Goal: Information Seeking & Learning: Find specific fact

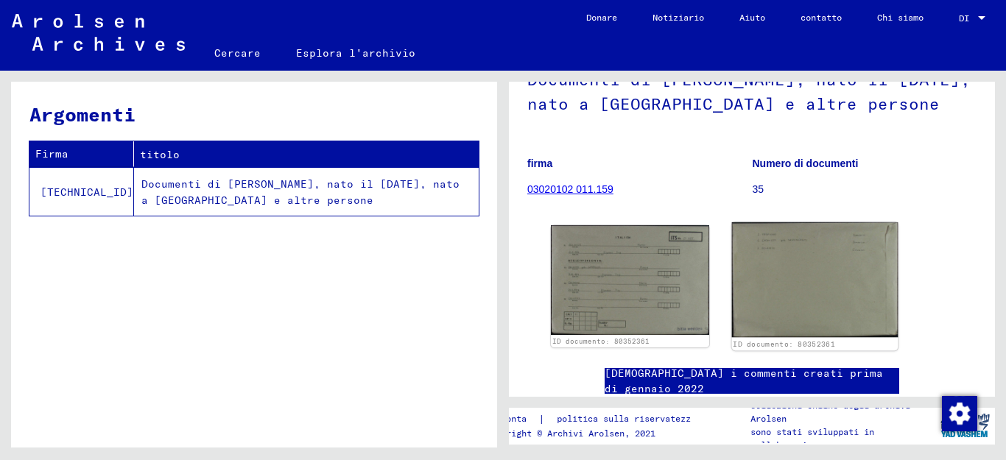
scroll to position [147, 0]
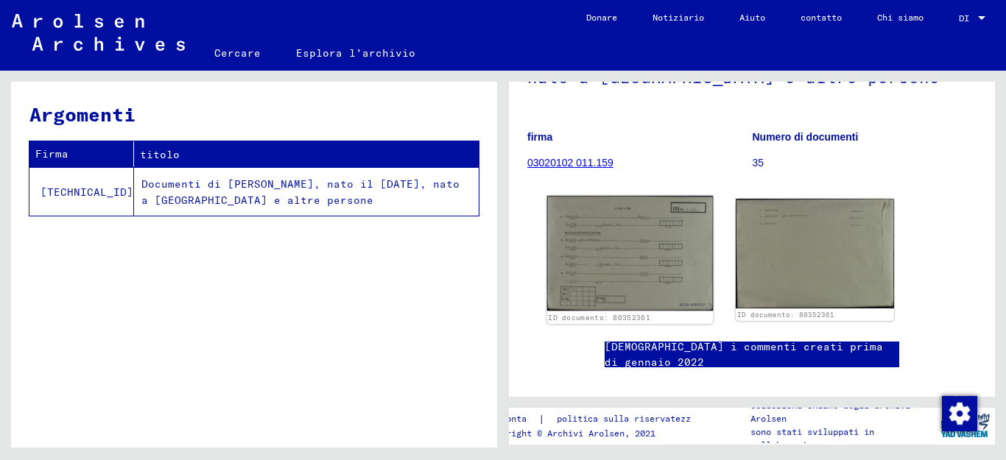
click at [645, 259] on img at bounding box center [630, 253] width 167 height 115
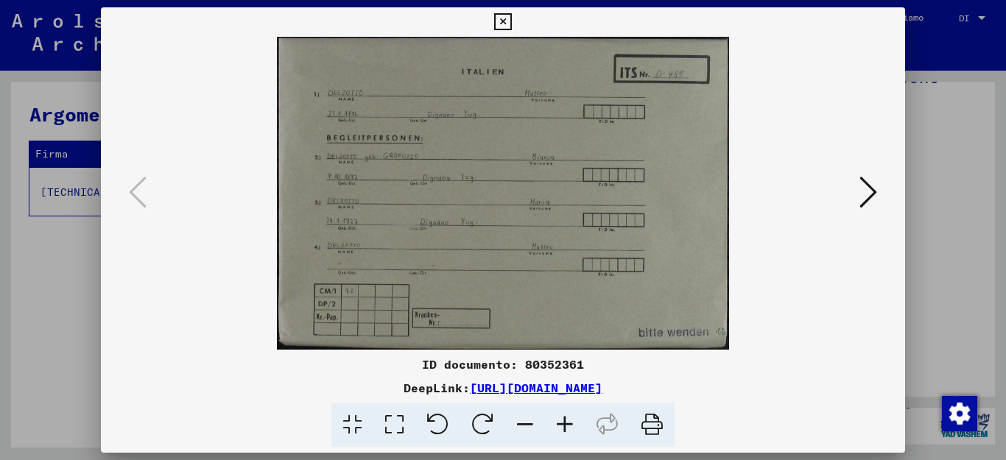
click at [865, 189] on icon at bounding box center [869, 192] width 18 height 35
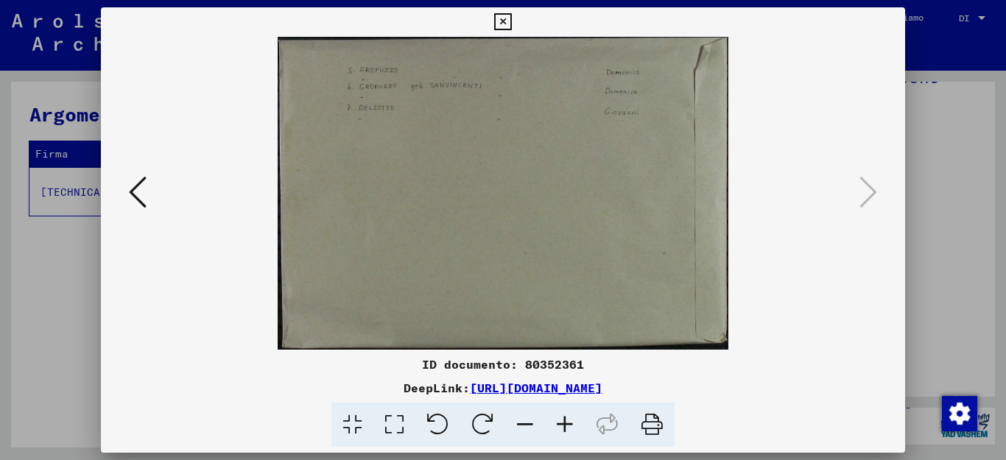
click at [865, 189] on icon at bounding box center [869, 192] width 18 height 35
click at [861, 192] on icon at bounding box center [869, 192] width 18 height 35
click at [133, 196] on icon at bounding box center [138, 192] width 18 height 35
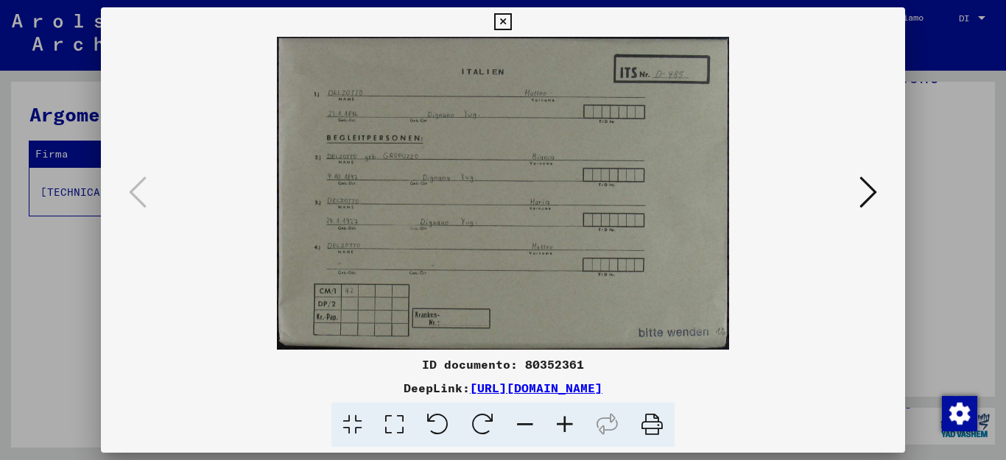
click at [133, 196] on icon at bounding box center [138, 192] width 18 height 35
click at [869, 183] on icon at bounding box center [869, 192] width 18 height 35
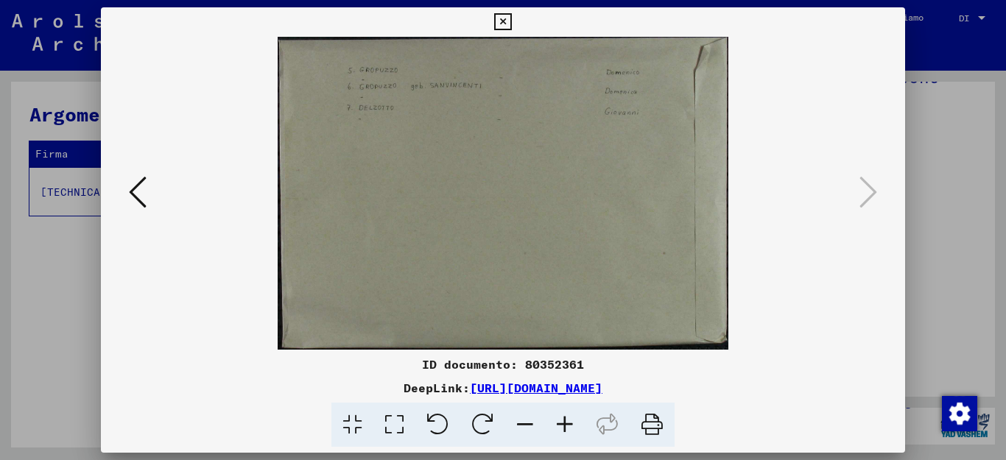
click at [869, 183] on icon at bounding box center [869, 192] width 18 height 35
click at [511, 22] on icon at bounding box center [502, 22] width 17 height 18
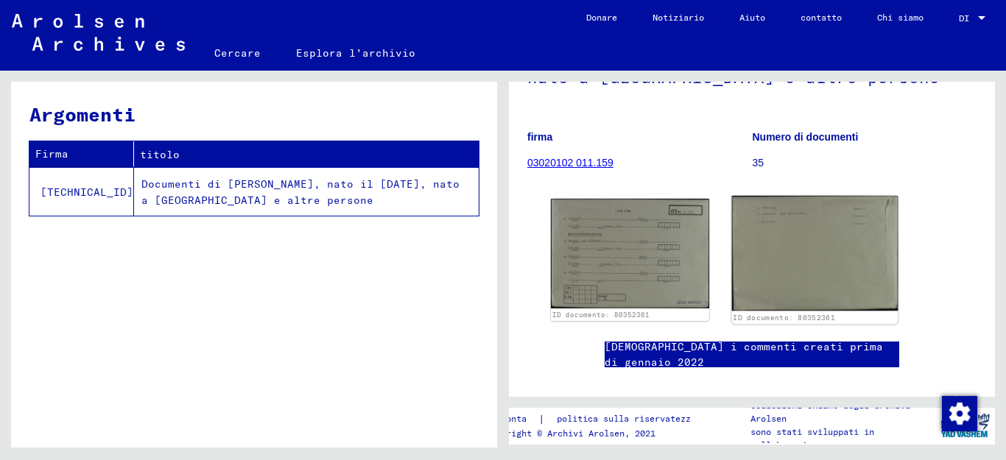
click at [828, 267] on img at bounding box center [815, 254] width 167 height 116
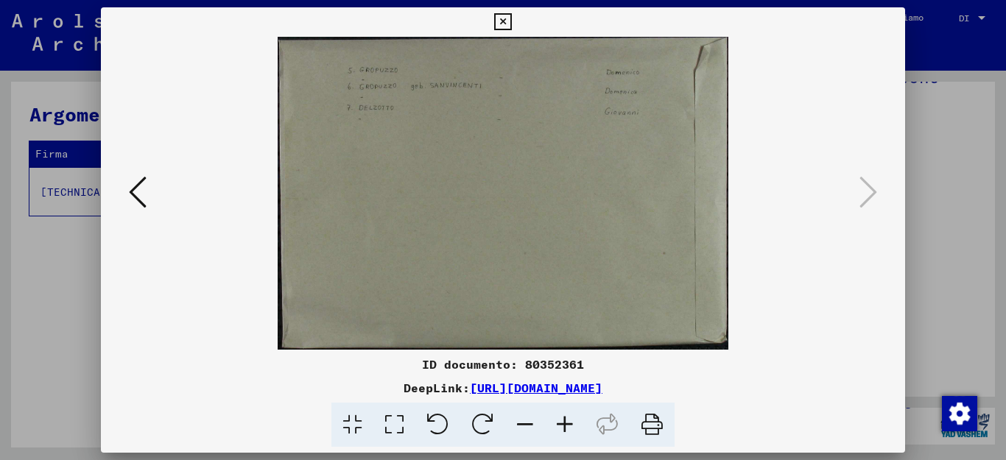
click at [867, 183] on icon at bounding box center [869, 192] width 18 height 35
click at [511, 24] on icon at bounding box center [502, 22] width 17 height 18
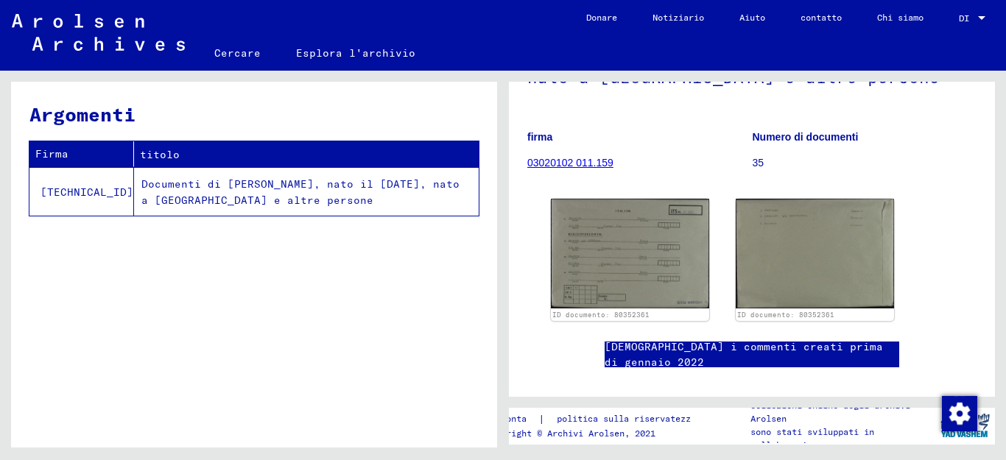
click at [803, 143] on font "Numero di documenti" at bounding box center [806, 137] width 106 height 12
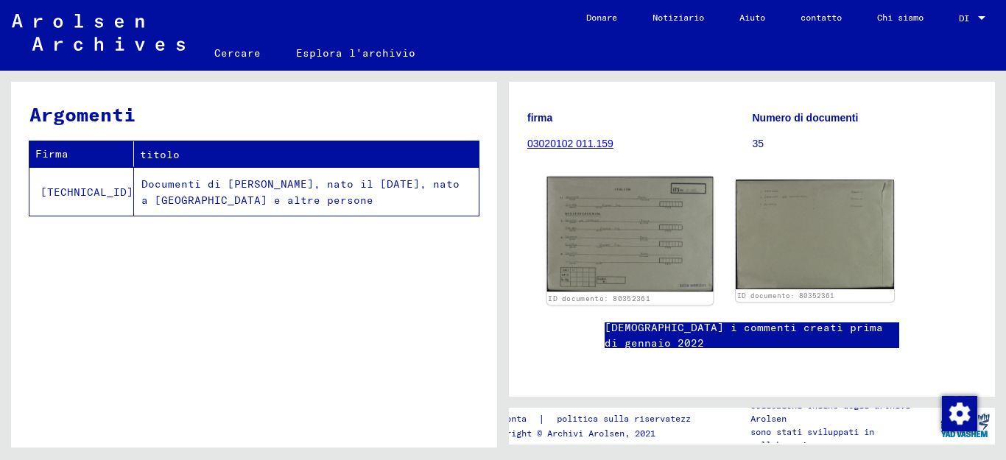
scroll to position [221, 0]
click at [666, 199] on img at bounding box center [630, 234] width 167 height 115
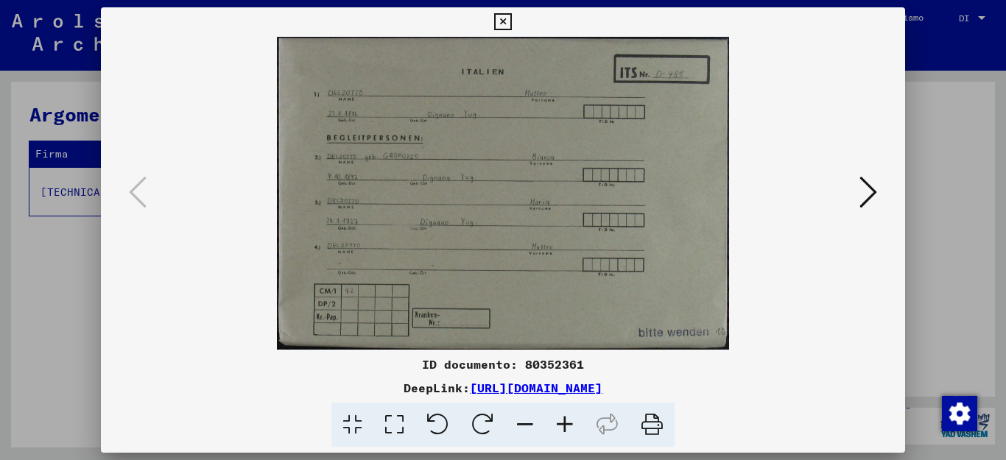
click at [870, 184] on icon at bounding box center [869, 192] width 18 height 35
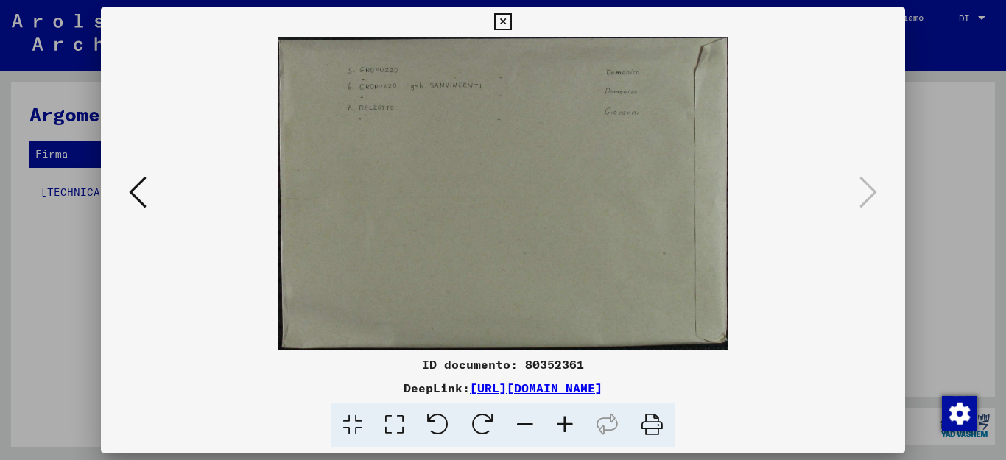
click at [872, 184] on icon at bounding box center [869, 192] width 18 height 35
click at [511, 20] on icon at bounding box center [502, 22] width 17 height 18
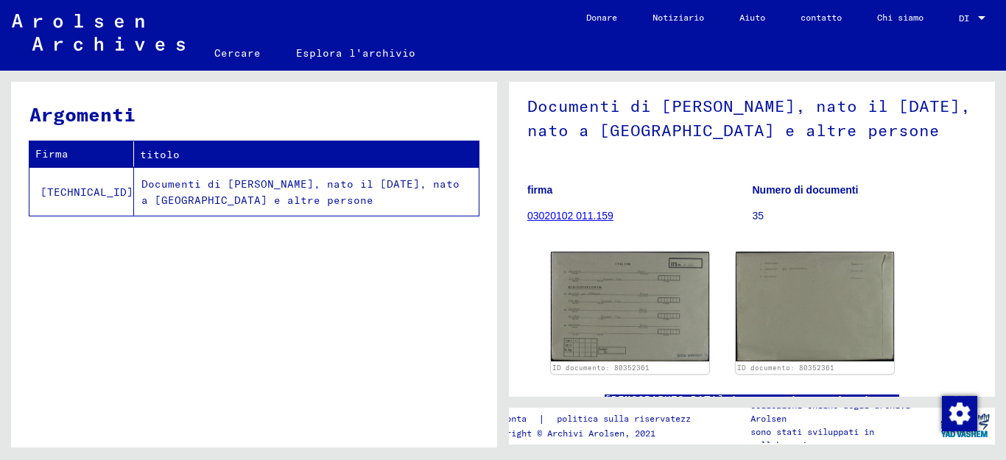
scroll to position [0, 0]
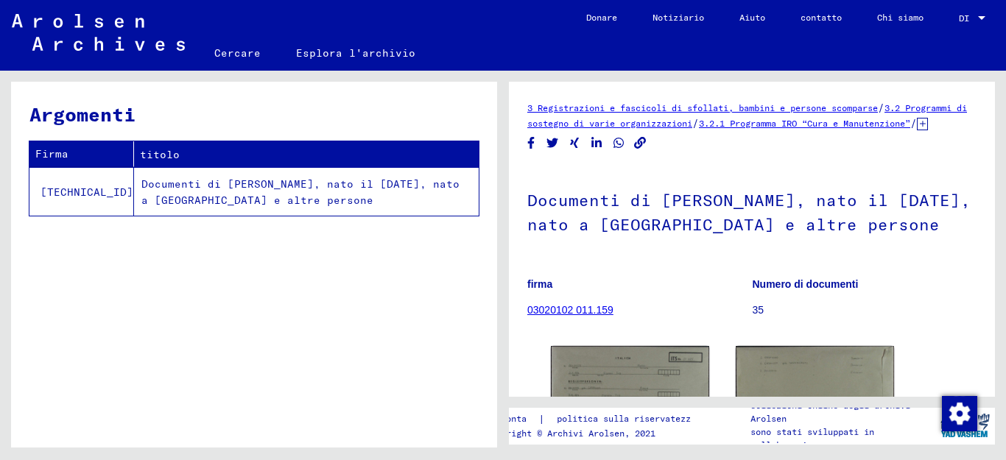
click at [239, 49] on font "Cercare" at bounding box center [237, 52] width 46 height 13
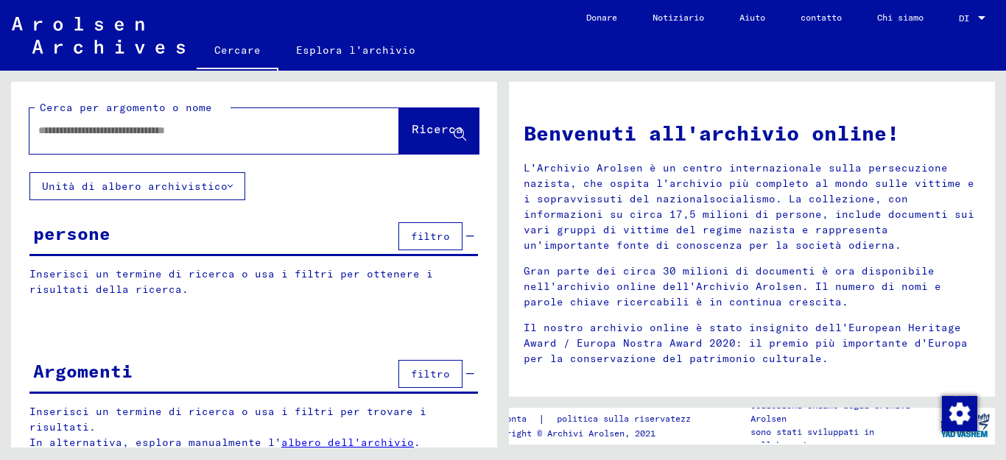
click at [183, 135] on input "text" at bounding box center [196, 130] width 317 height 15
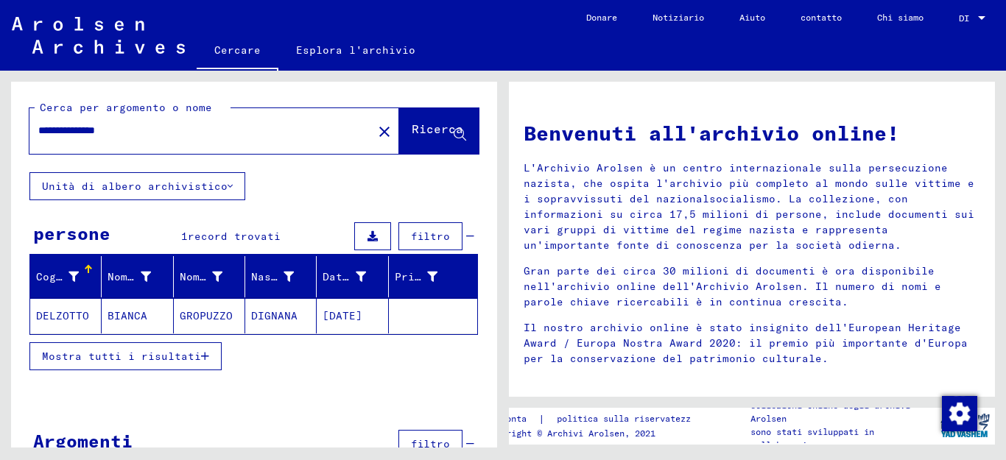
click at [66, 314] on font "DELZOTTO" at bounding box center [62, 315] width 53 height 13
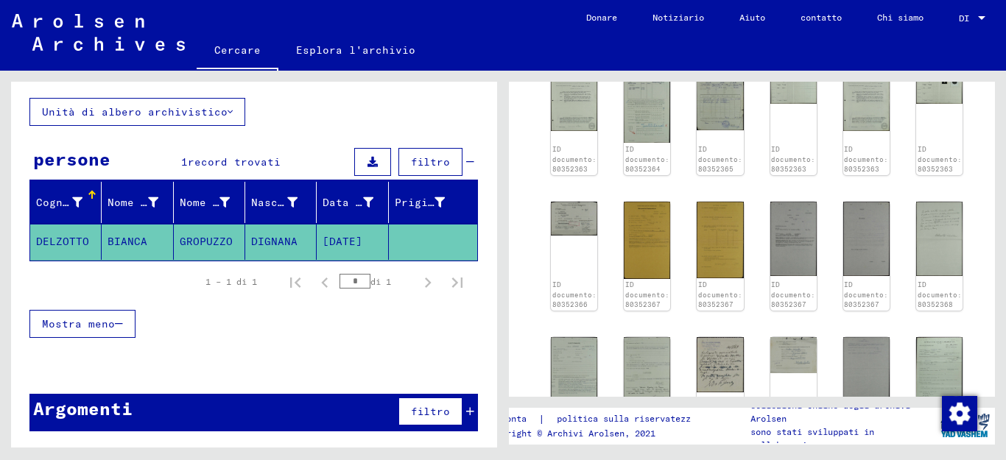
scroll to position [442, 0]
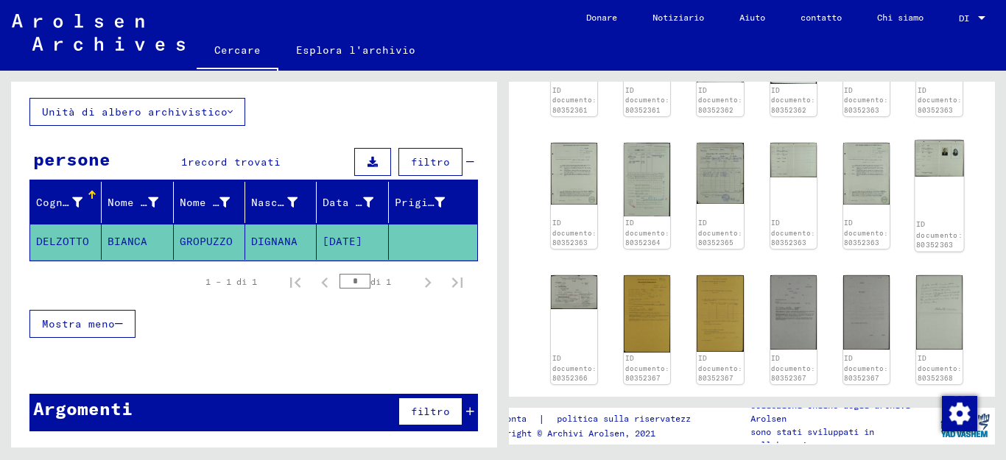
click at [932, 165] on img at bounding box center [939, 158] width 49 height 36
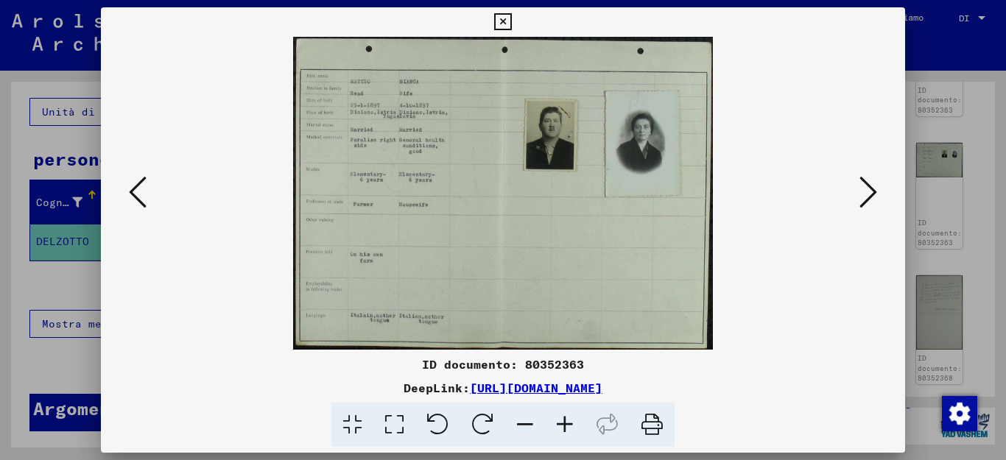
click at [511, 22] on icon at bounding box center [502, 22] width 17 height 18
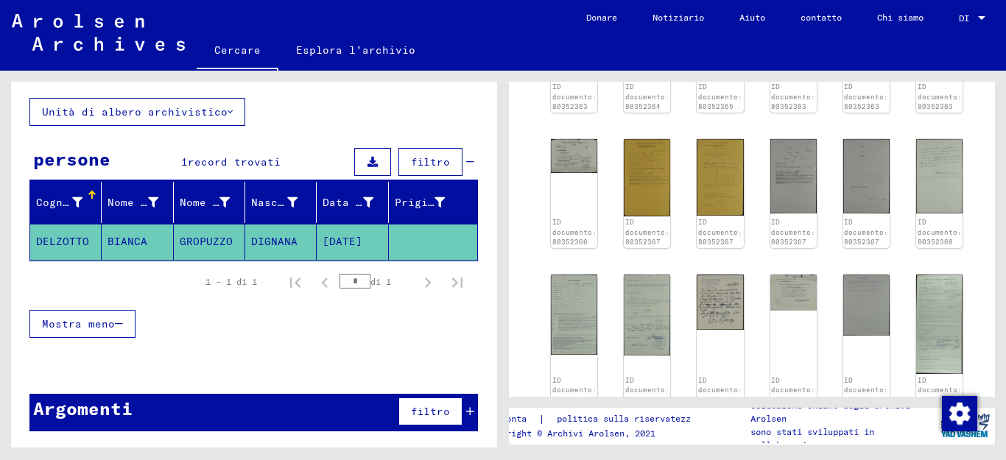
scroll to position [663, 0]
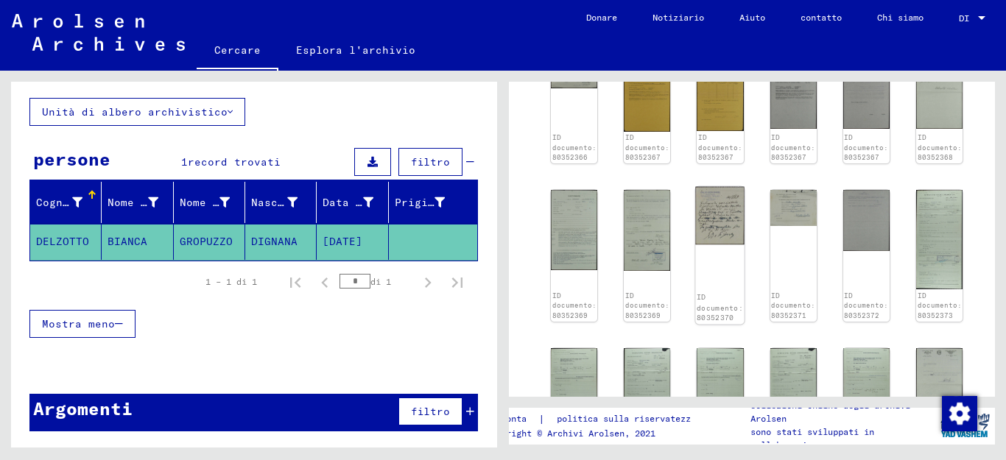
click at [702, 207] on img at bounding box center [720, 216] width 49 height 58
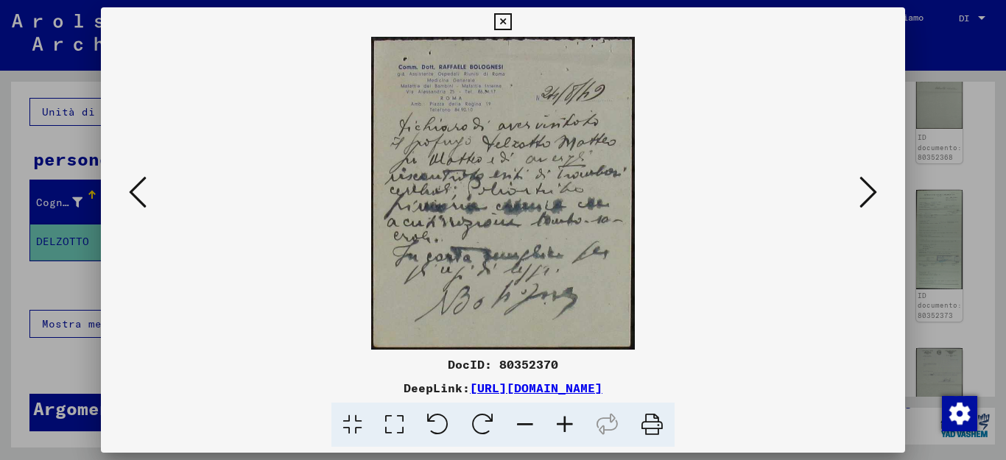
click at [702, 207] on img at bounding box center [503, 193] width 705 height 313
click at [861, 186] on icon at bounding box center [869, 192] width 18 height 35
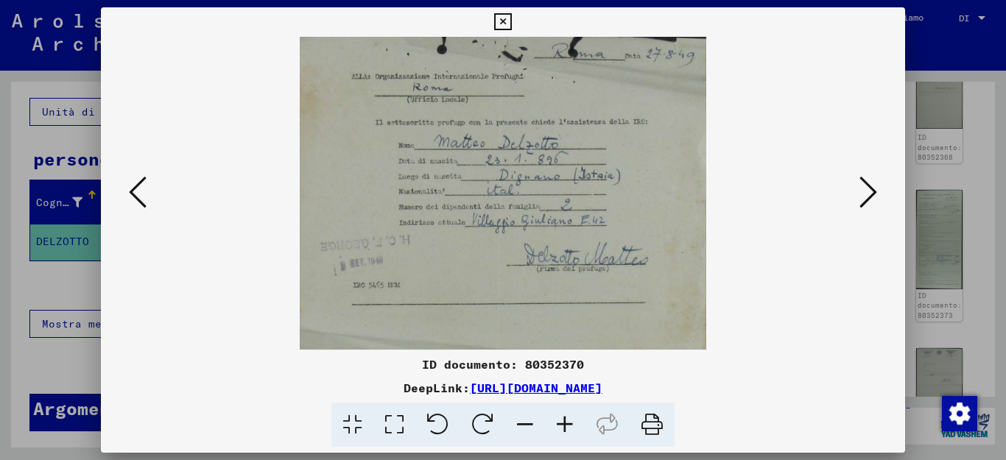
click at [865, 186] on icon at bounding box center [869, 192] width 18 height 35
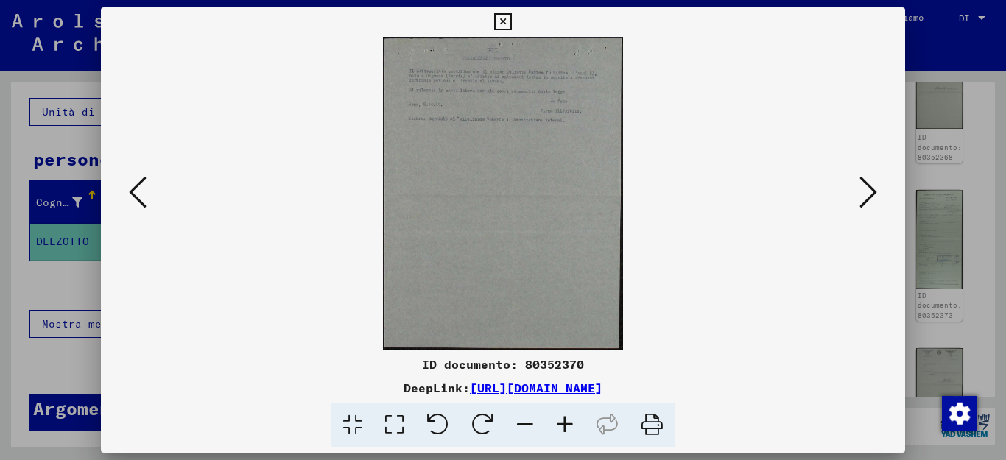
click at [865, 186] on icon at bounding box center [869, 192] width 18 height 35
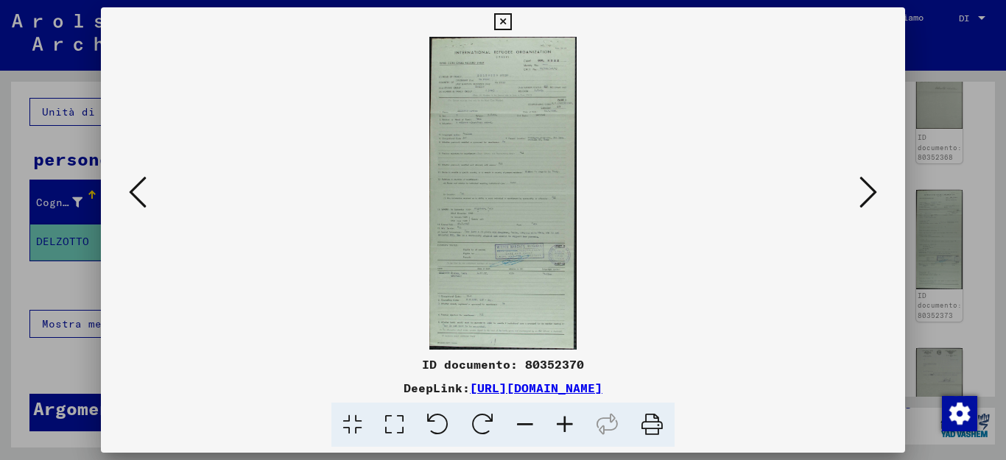
click at [865, 186] on icon at bounding box center [869, 192] width 18 height 35
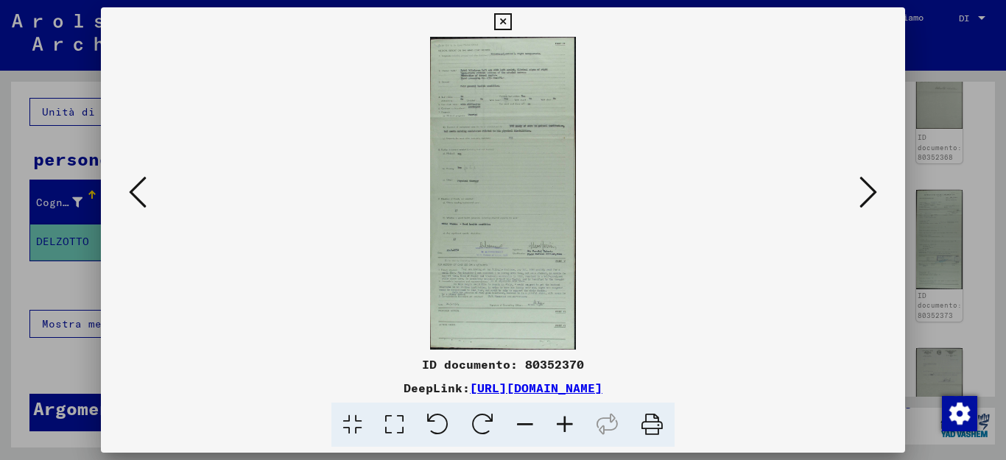
click at [865, 186] on icon at bounding box center [869, 192] width 18 height 35
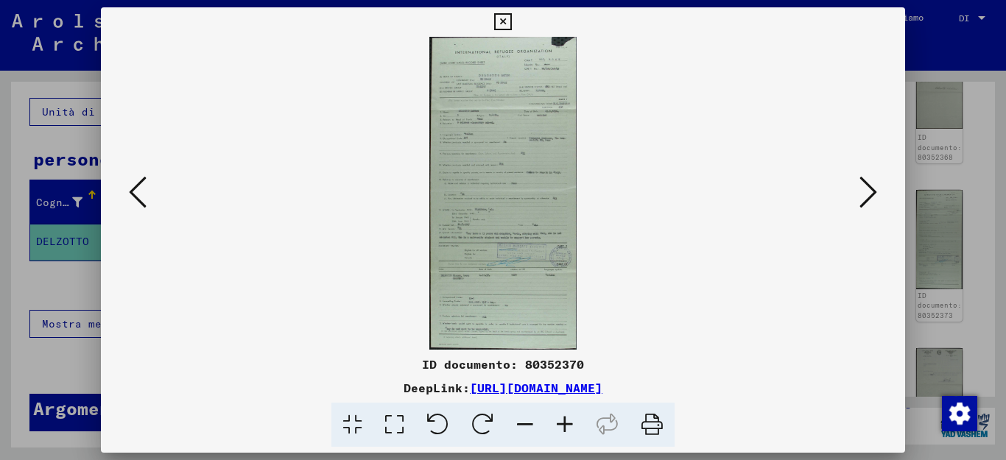
click at [865, 186] on icon at bounding box center [869, 192] width 18 height 35
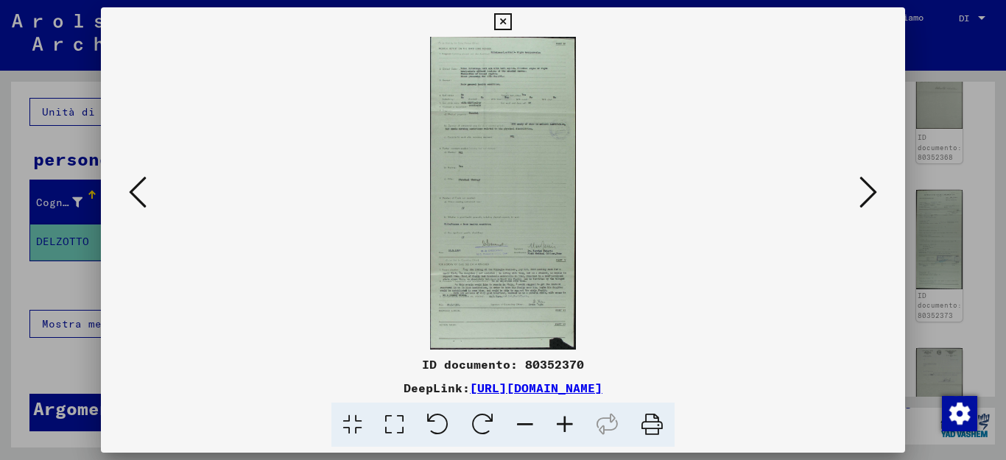
click at [865, 186] on icon at bounding box center [869, 192] width 18 height 35
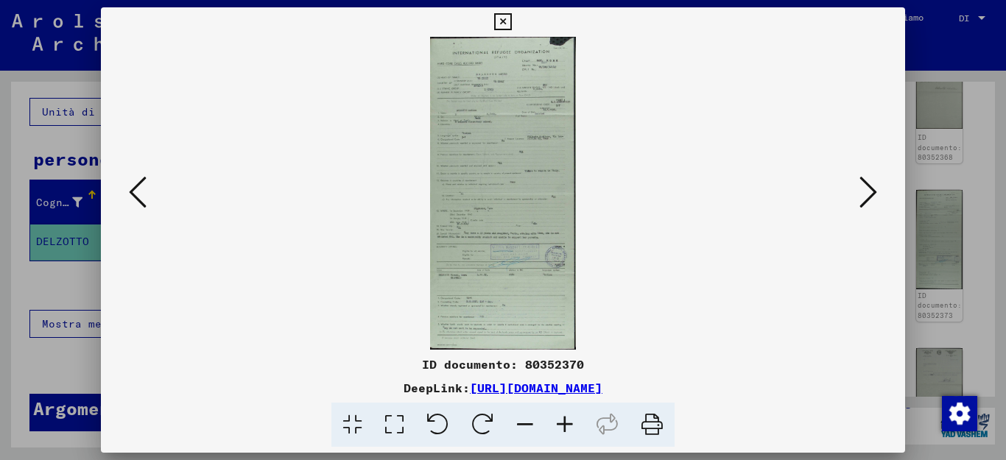
click at [865, 186] on icon at bounding box center [869, 192] width 18 height 35
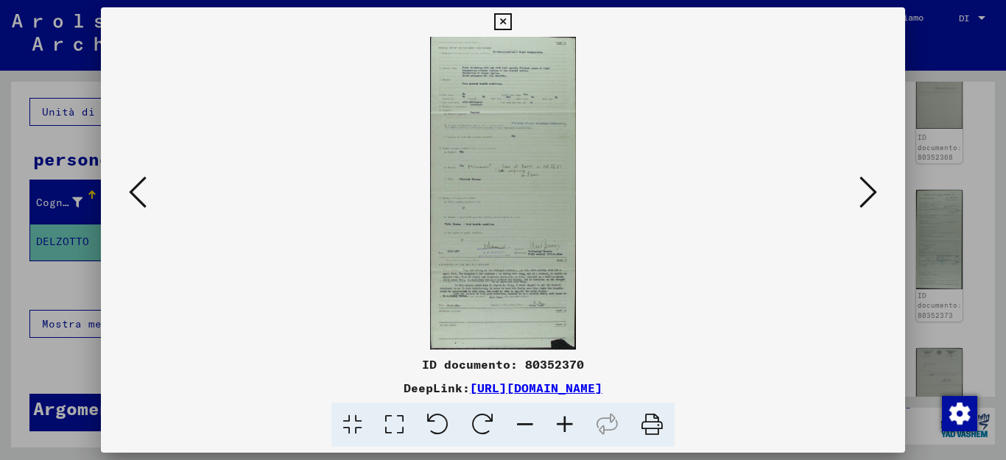
click at [865, 186] on icon at bounding box center [869, 192] width 18 height 35
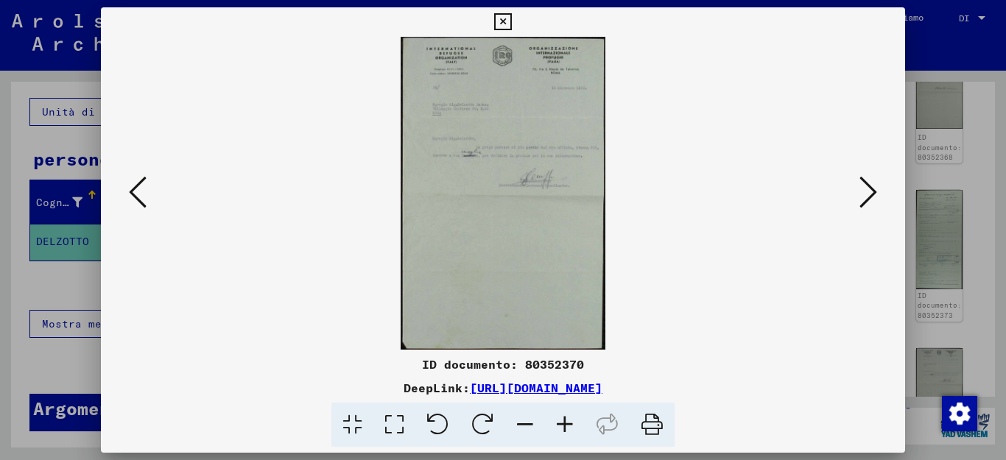
click at [865, 186] on icon at bounding box center [869, 192] width 18 height 35
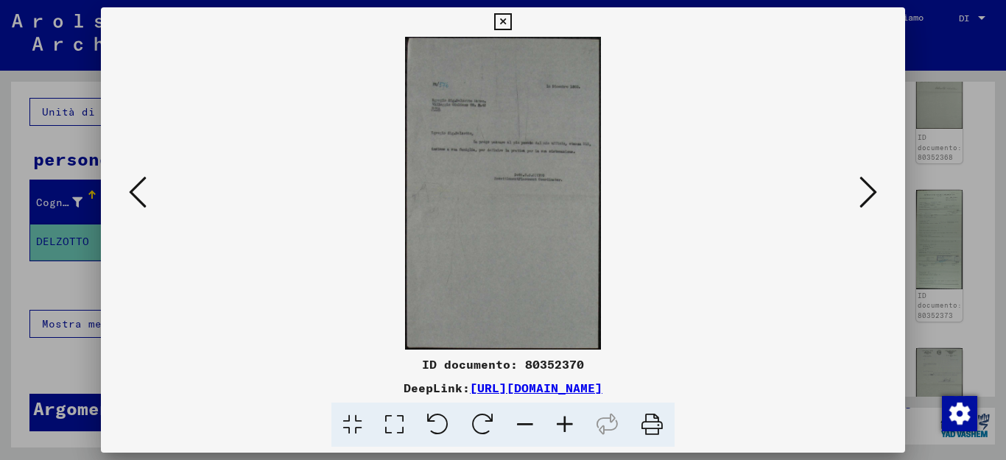
click at [865, 186] on icon at bounding box center [869, 192] width 18 height 35
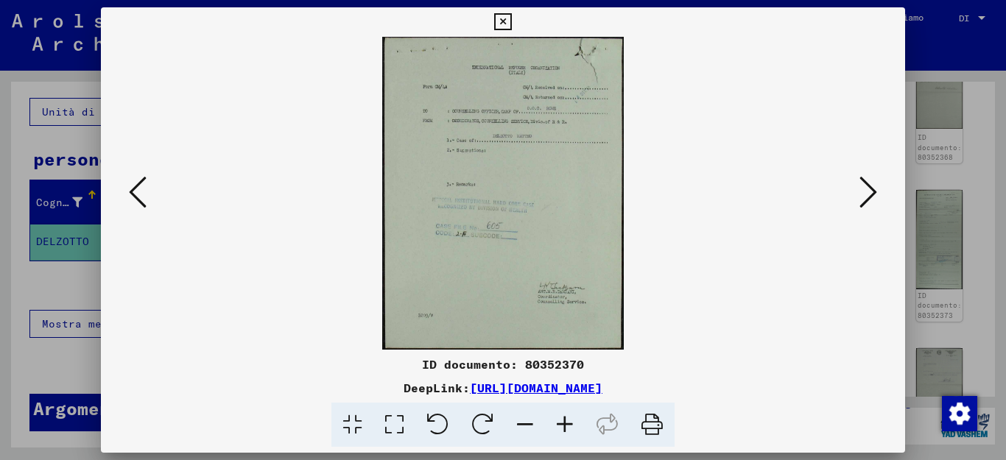
click at [865, 186] on icon at bounding box center [869, 192] width 18 height 35
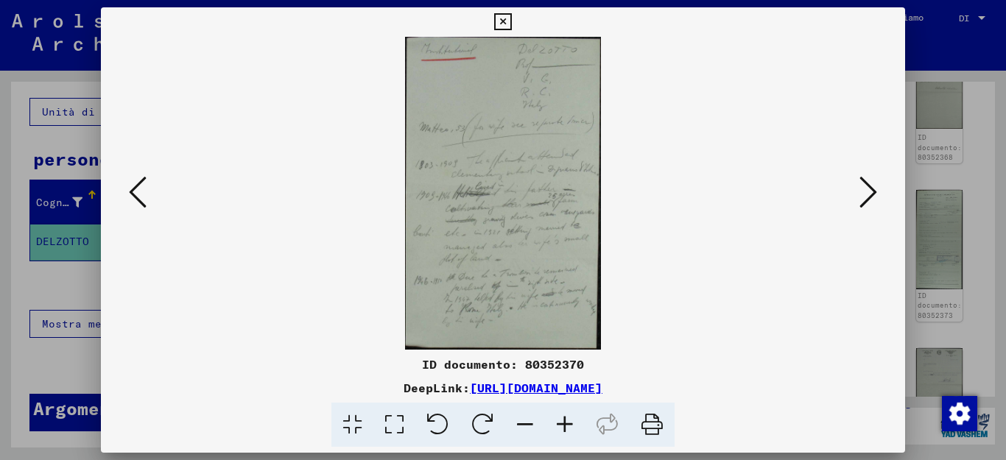
click at [865, 186] on icon at bounding box center [869, 192] width 18 height 35
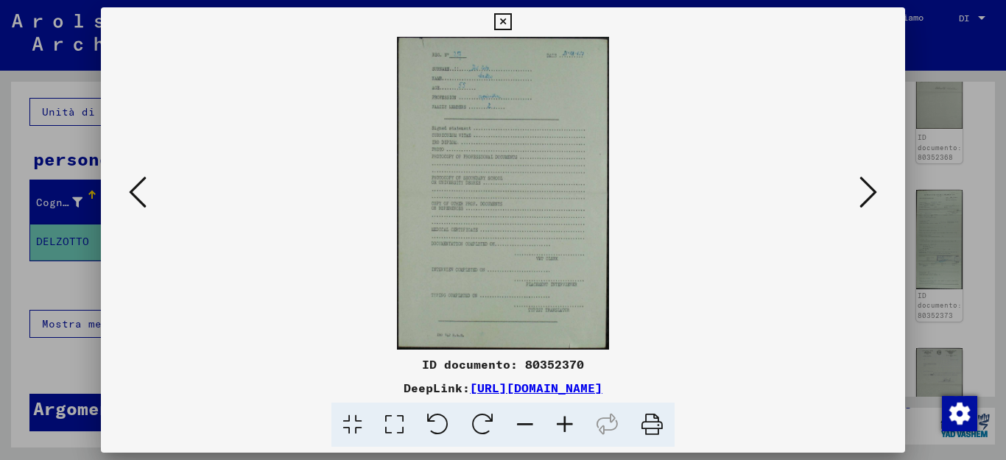
click at [865, 186] on icon at bounding box center [869, 192] width 18 height 35
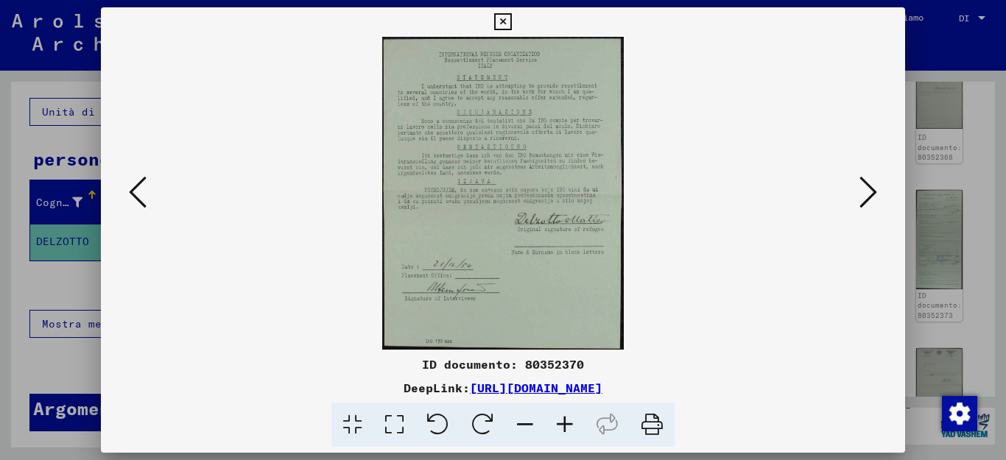
click at [865, 186] on icon at bounding box center [869, 192] width 18 height 35
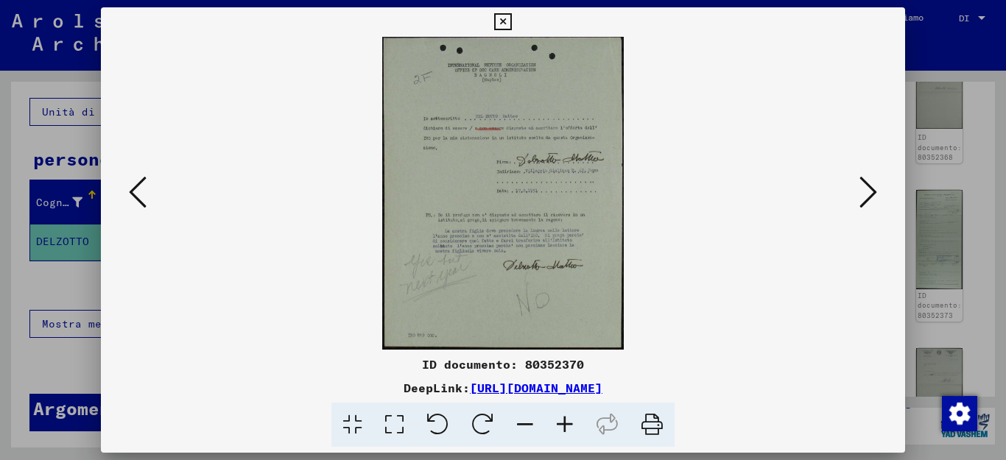
click at [511, 21] on icon at bounding box center [502, 22] width 17 height 18
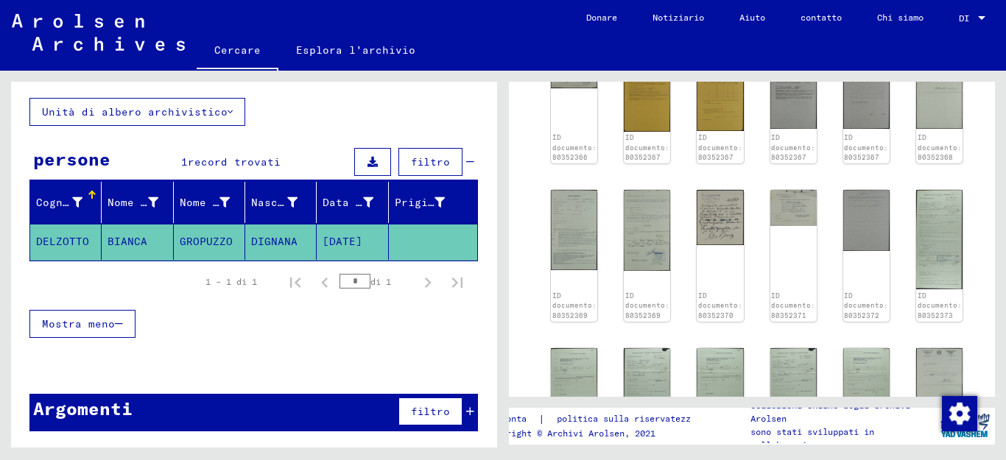
click at [125, 241] on font "BIANCA" at bounding box center [128, 241] width 40 height 13
click at [125, 236] on font "BIANCA" at bounding box center [128, 241] width 40 height 13
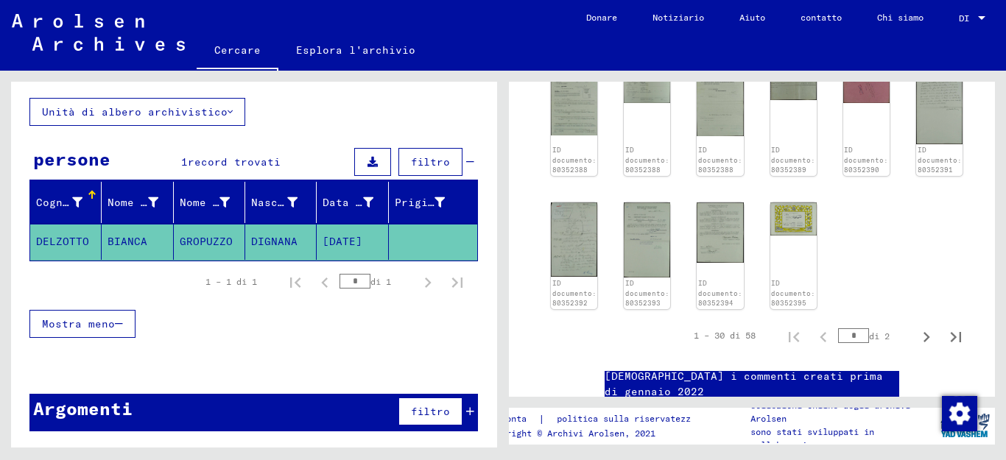
scroll to position [1468, 0]
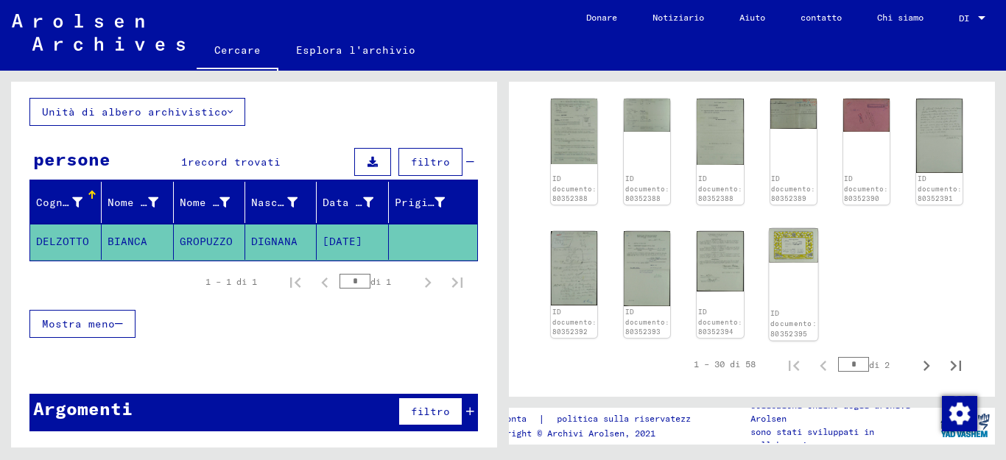
click at [784, 229] on img at bounding box center [793, 246] width 49 height 35
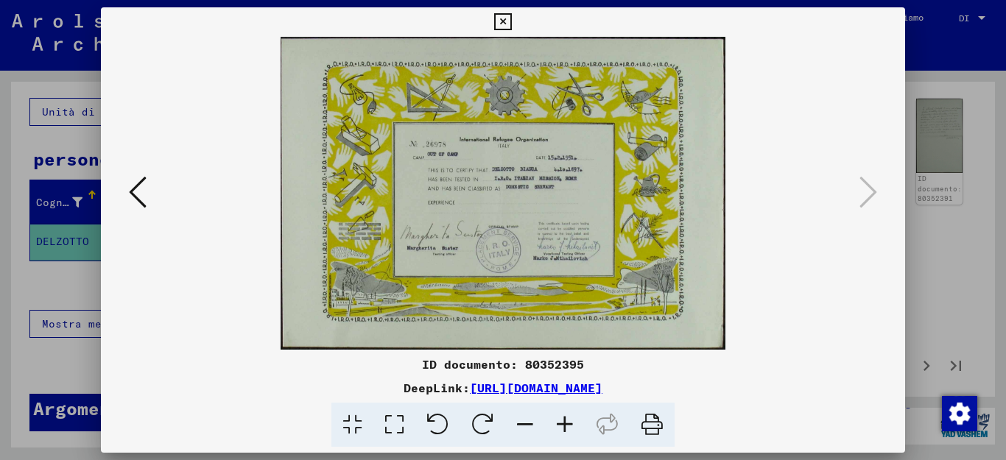
click at [511, 24] on icon at bounding box center [502, 22] width 17 height 18
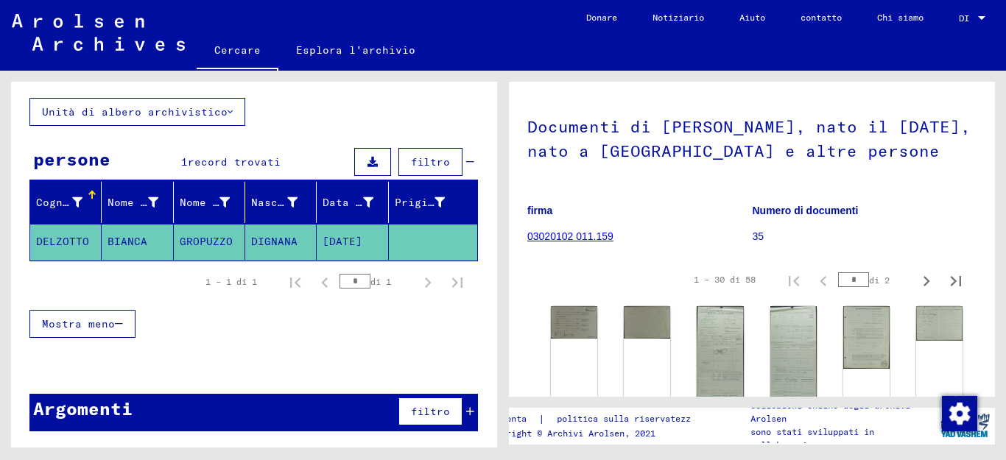
scroll to position [147, 0]
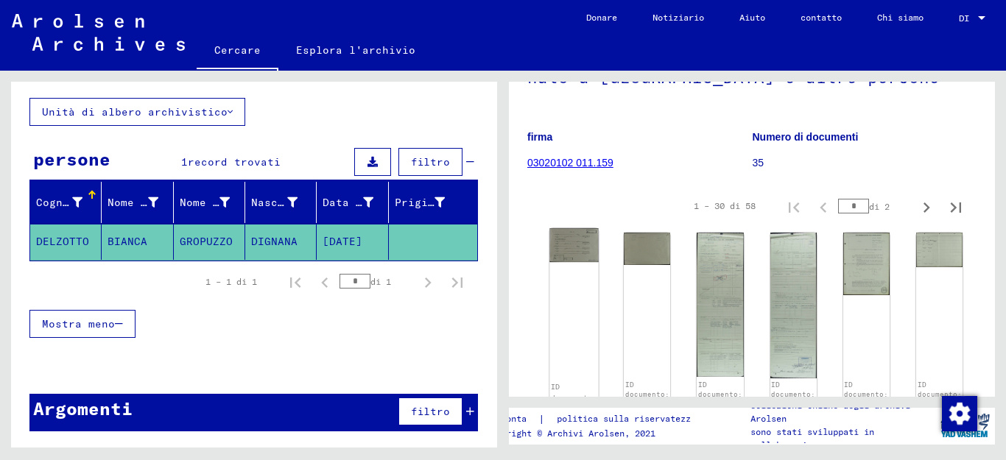
click at [572, 262] on img at bounding box center [574, 245] width 49 height 34
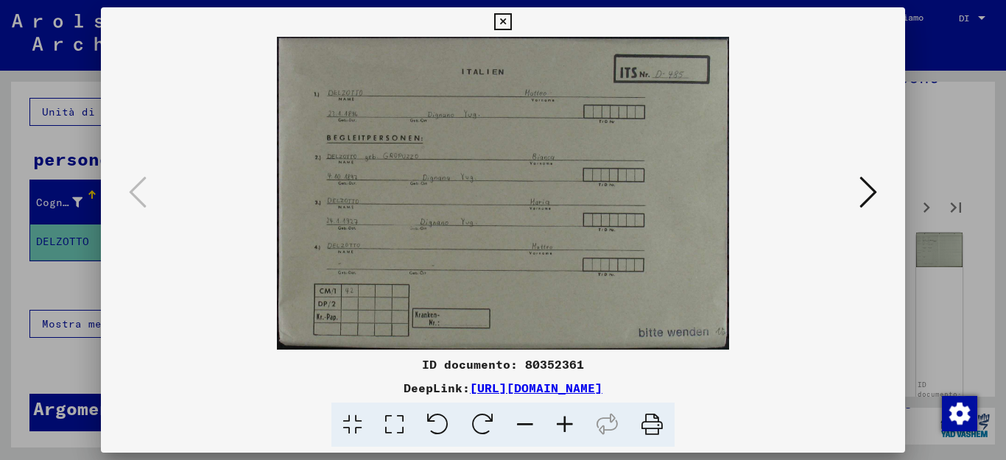
click at [511, 17] on icon at bounding box center [502, 22] width 17 height 18
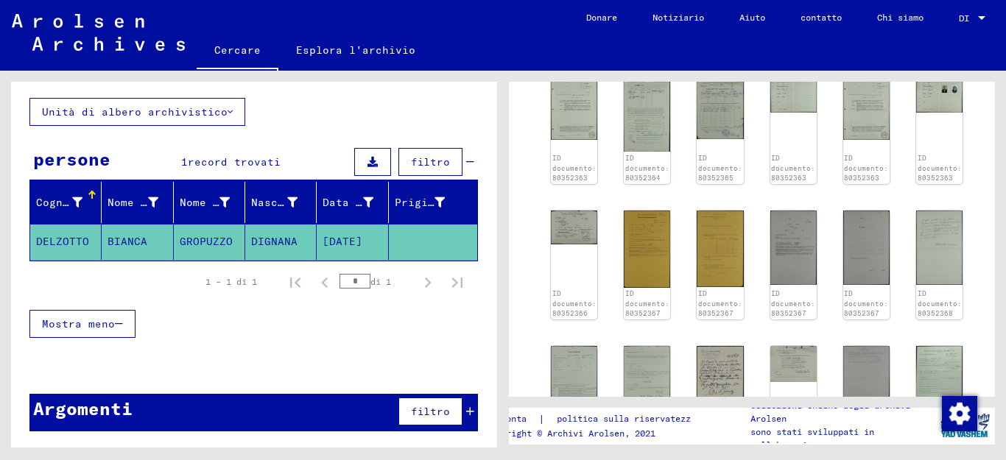
scroll to position [0, 0]
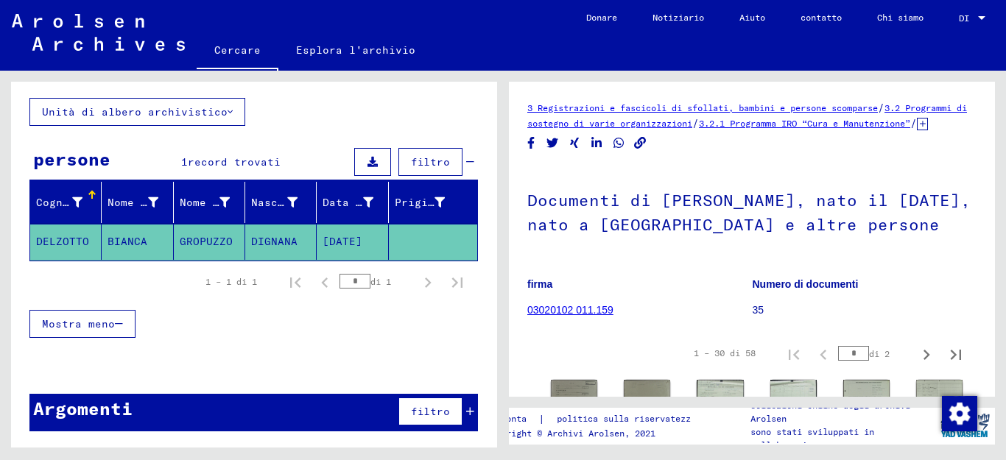
click at [201, 236] on font "GROPUZZO" at bounding box center [206, 241] width 53 height 13
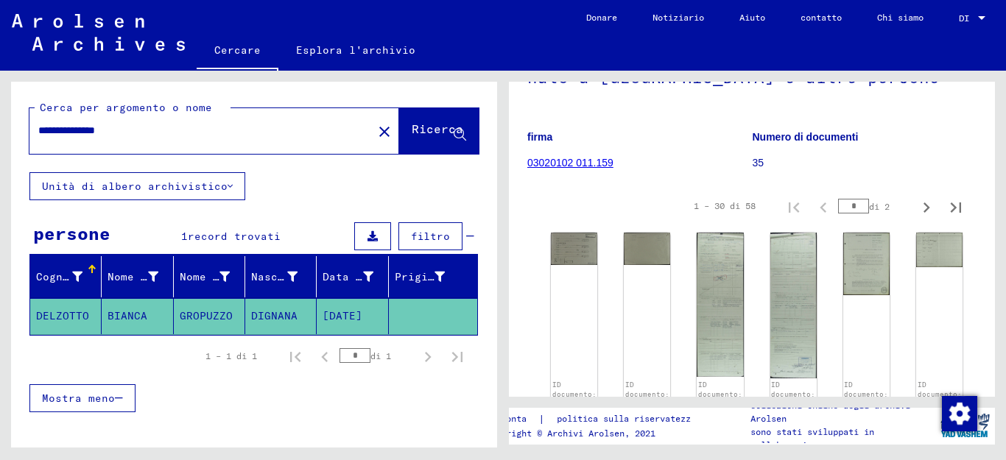
drag, startPoint x: 74, startPoint y: 133, endPoint x: 131, endPoint y: 142, distance: 58.3
click at [75, 134] on input "**********" at bounding box center [201, 130] width 326 height 15
type input "*"
drag, startPoint x: 139, startPoint y: 135, endPoint x: 7, endPoint y: 135, distance: 131.9
click at [7, 135] on div "Cerca per argomento o nome **** close Ricerca Unità di albero archivistico pers…" at bounding box center [251, 259] width 503 height 377
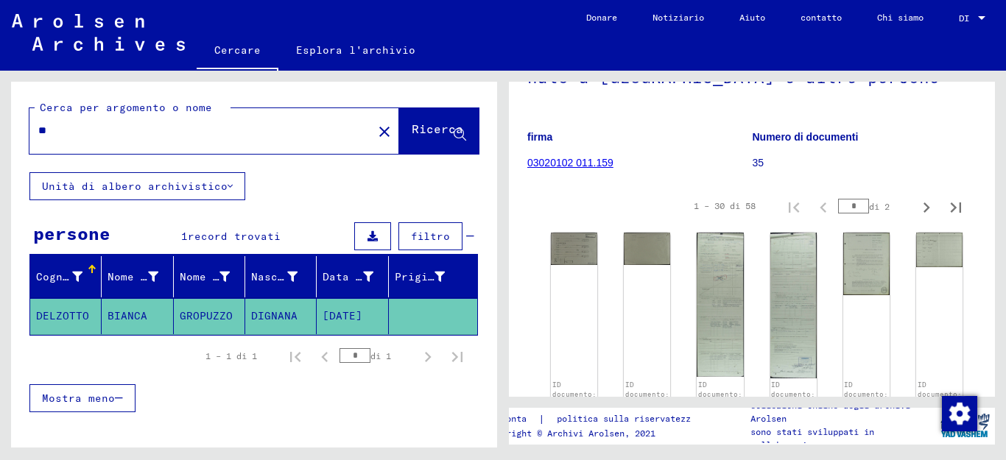
type input "*"
type input "**********"
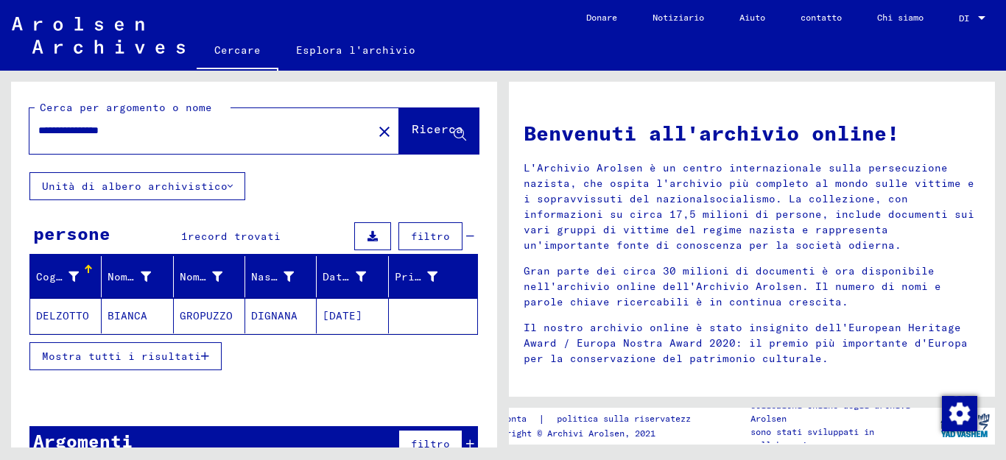
scroll to position [32, 0]
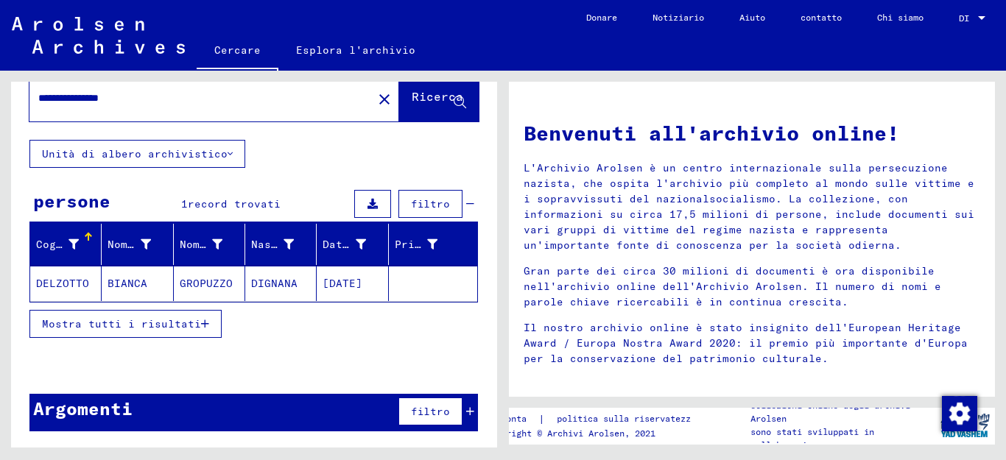
click at [186, 285] on font "GROPUZZO" at bounding box center [206, 283] width 53 height 13
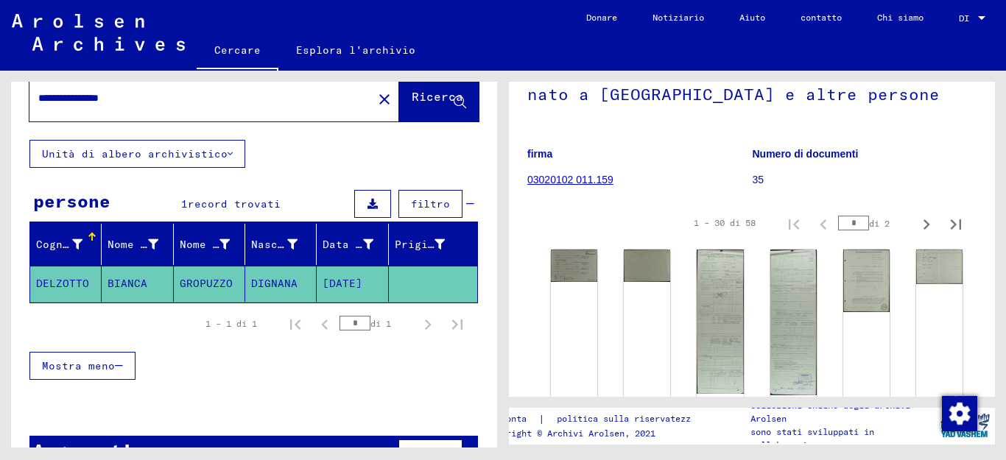
scroll to position [147, 0]
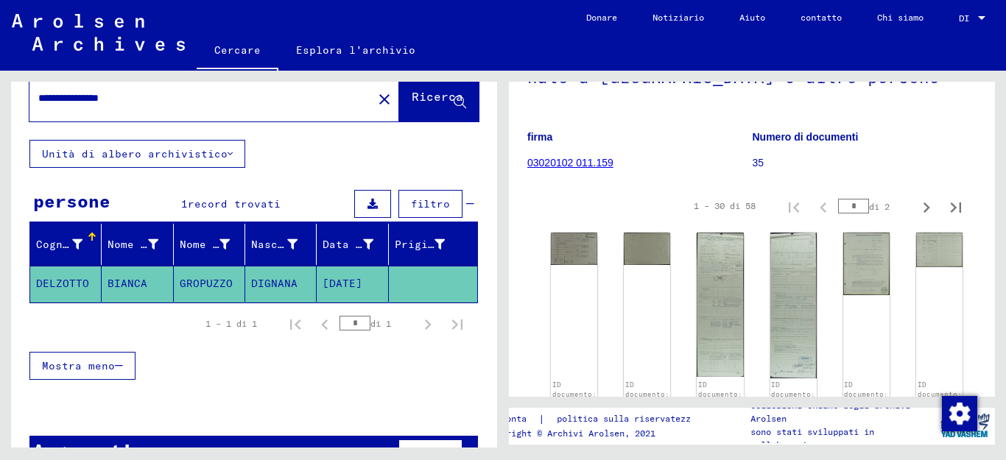
click at [73, 279] on font "DELZOTTO" at bounding box center [62, 283] width 53 height 13
click at [130, 282] on font "BIANCA" at bounding box center [128, 283] width 40 height 13
click at [206, 282] on font "GROPUZZO" at bounding box center [206, 283] width 53 height 13
click at [251, 282] on font "DIGNANA" at bounding box center [274, 283] width 46 height 13
click at [334, 281] on font "[DATE]" at bounding box center [343, 283] width 40 height 13
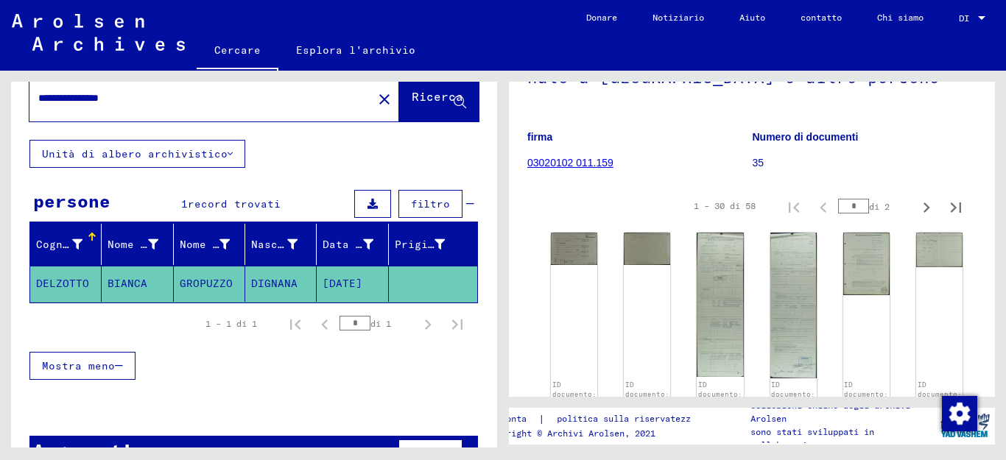
click at [561, 169] on font "03020102 011.159" at bounding box center [570, 163] width 86 height 12
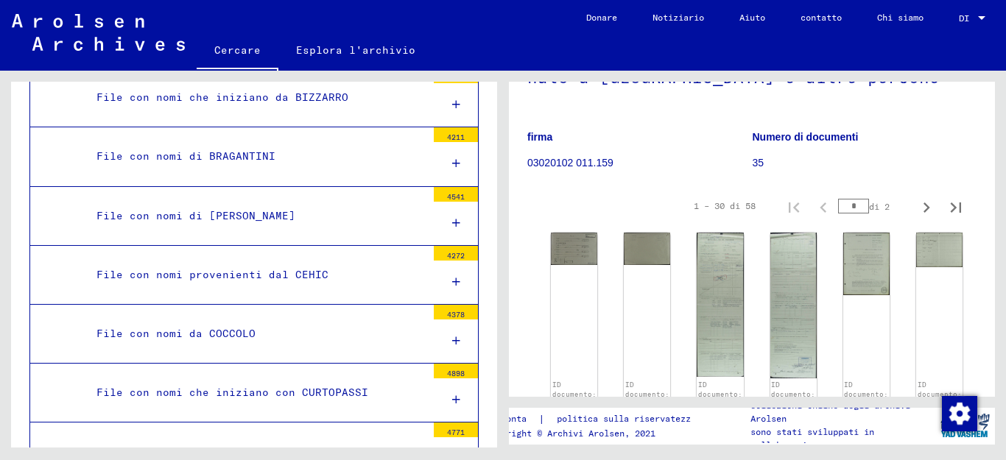
scroll to position [324, 0]
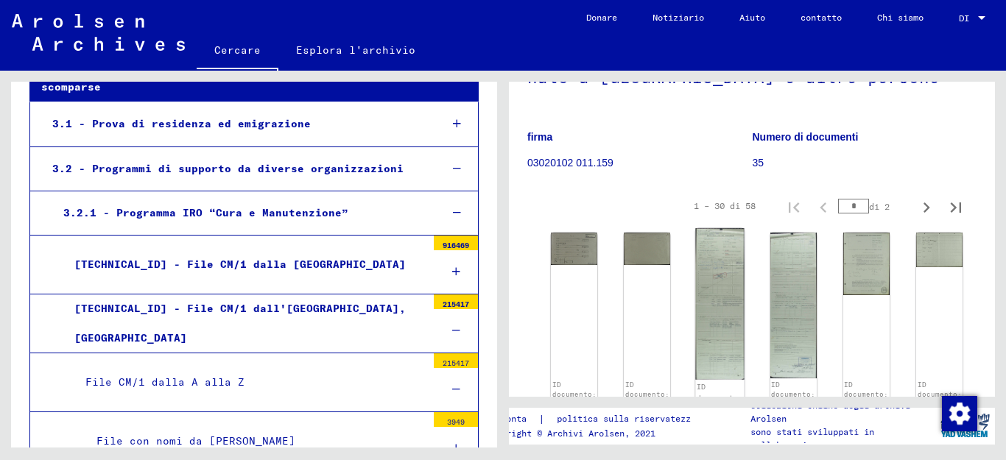
click at [720, 289] on img at bounding box center [720, 304] width 49 height 152
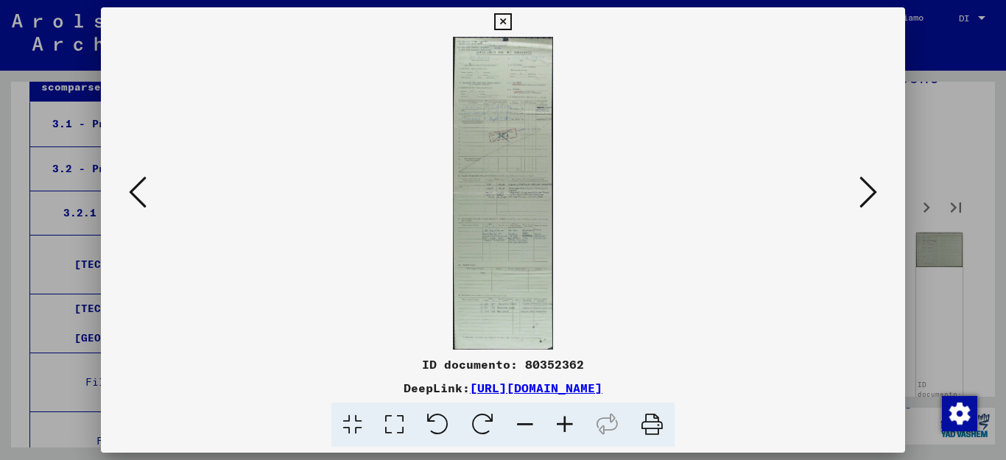
click at [511, 21] on icon at bounding box center [502, 22] width 17 height 18
